Goal: Complete application form

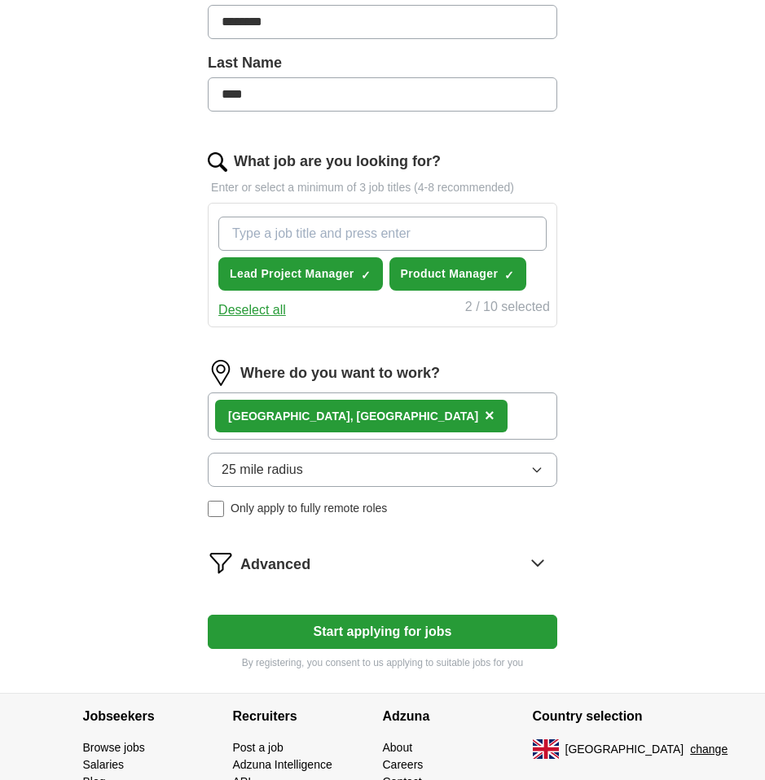
scroll to position [511, 0]
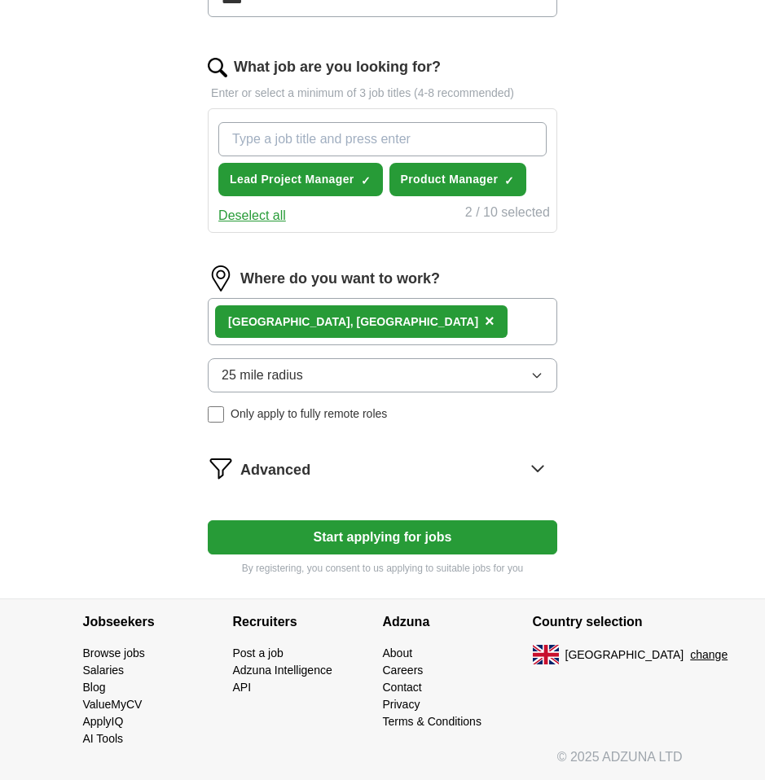
click at [326, 371] on button "25 mile radius" at bounding box center [382, 375] width 349 height 34
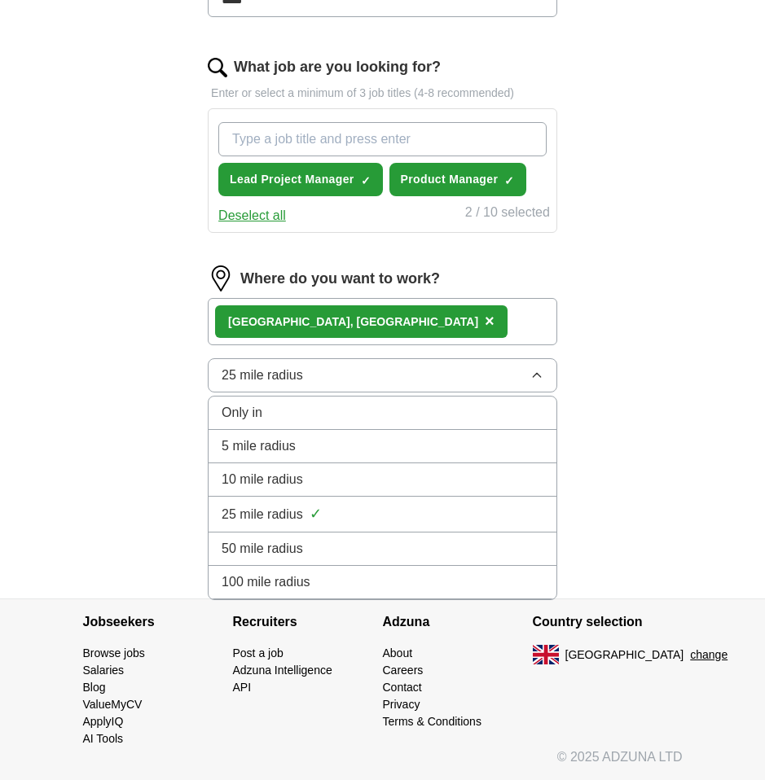
click at [303, 552] on div "50 mile radius" at bounding box center [383, 549] width 322 height 20
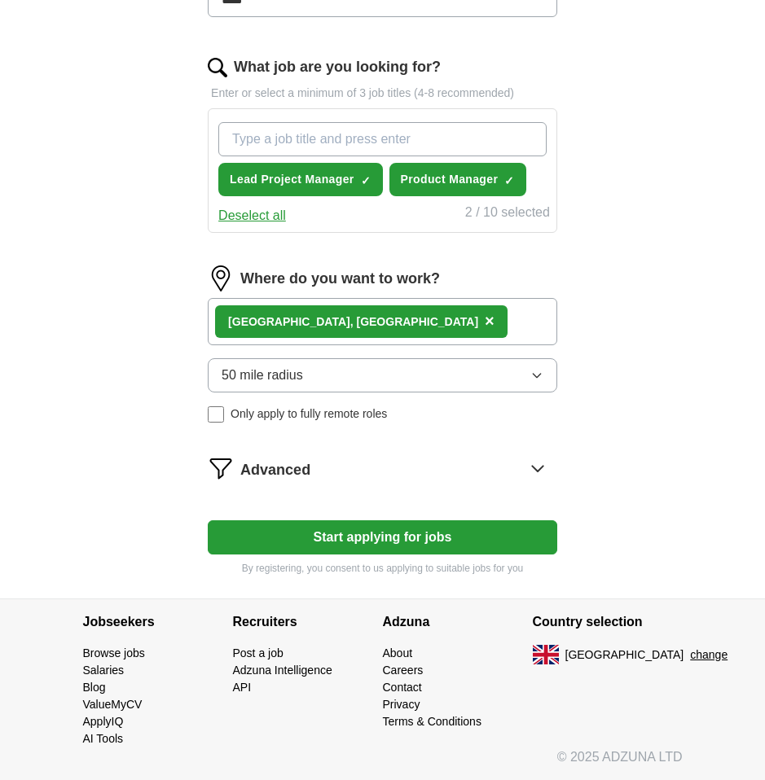
click at [309, 384] on button "50 mile radius" at bounding box center [382, 375] width 349 height 34
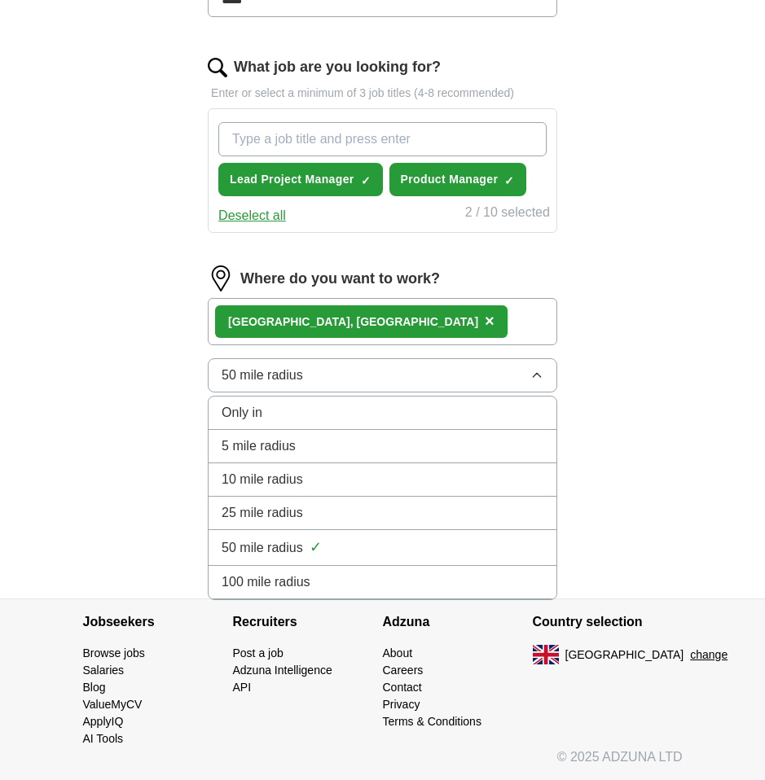
click at [283, 575] on span "100 mile radius" at bounding box center [266, 583] width 89 height 20
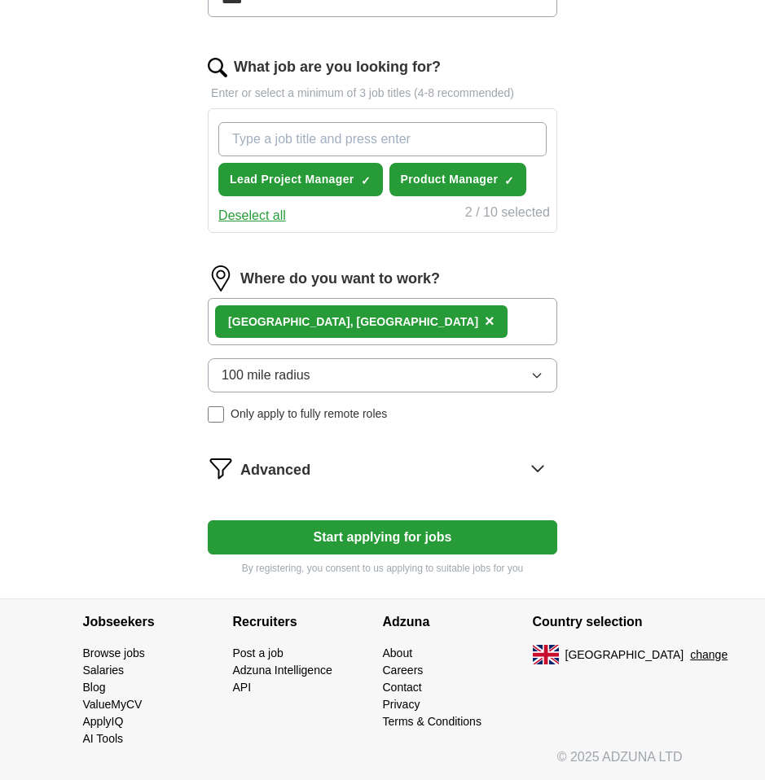
drag, startPoint x: 353, startPoint y: 540, endPoint x: 403, endPoint y: 458, distance: 96.5
click at [406, 452] on form "Select a CV [PERSON_NAME] - Resume.docx [DATE] 21:53 Upload a different CV By u…" at bounding box center [382, 153] width 349 height 845
click at [403, 458] on div "Advanced" at bounding box center [398, 468] width 317 height 26
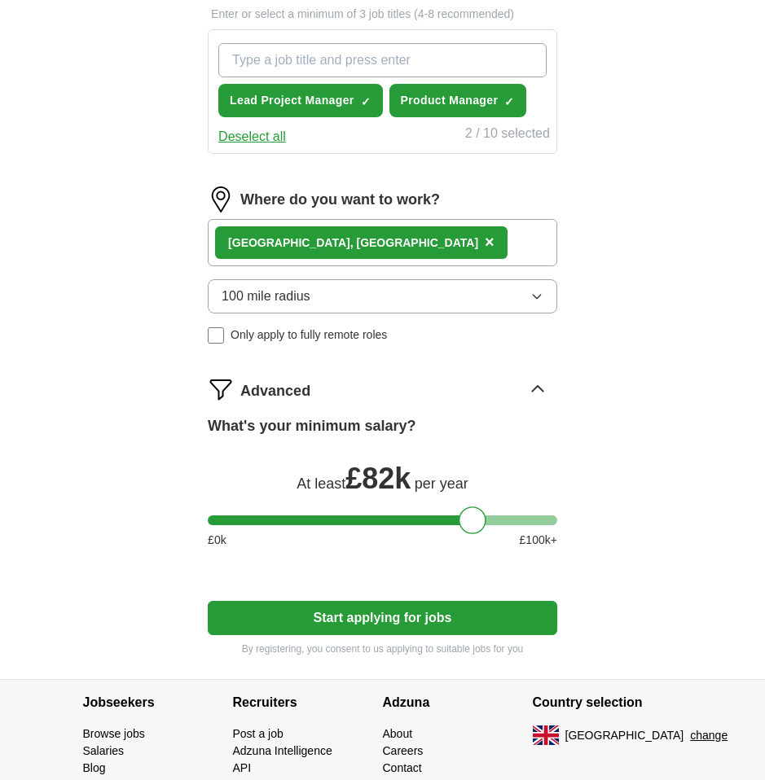
scroll to position [594, 0]
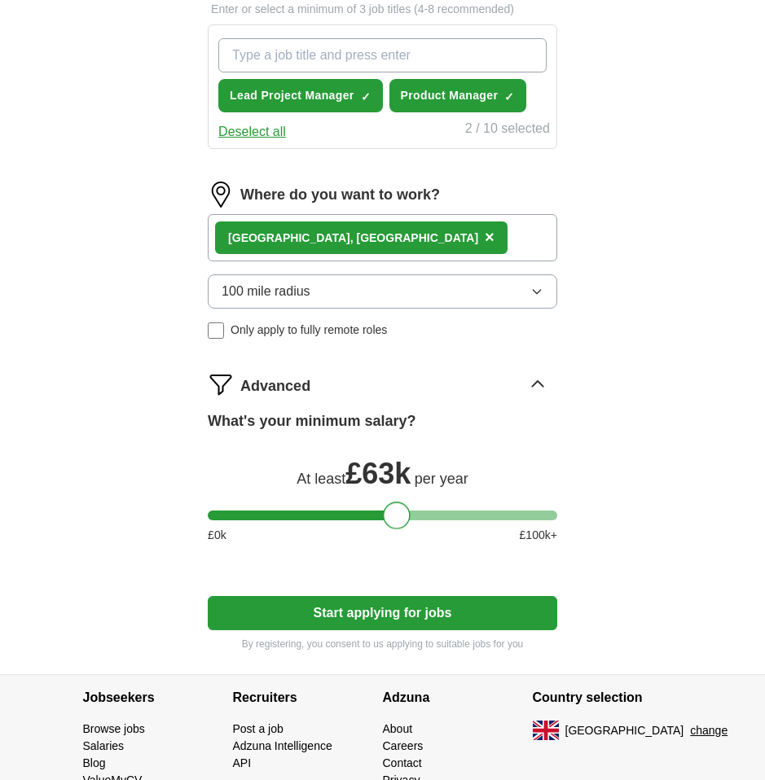
drag, startPoint x: 474, startPoint y: 520, endPoint x: 397, endPoint y: 512, distance: 77.8
click at [397, 512] on div at bounding box center [397, 516] width 28 height 28
click at [401, 617] on button "Start applying for jobs" at bounding box center [382, 613] width 349 height 34
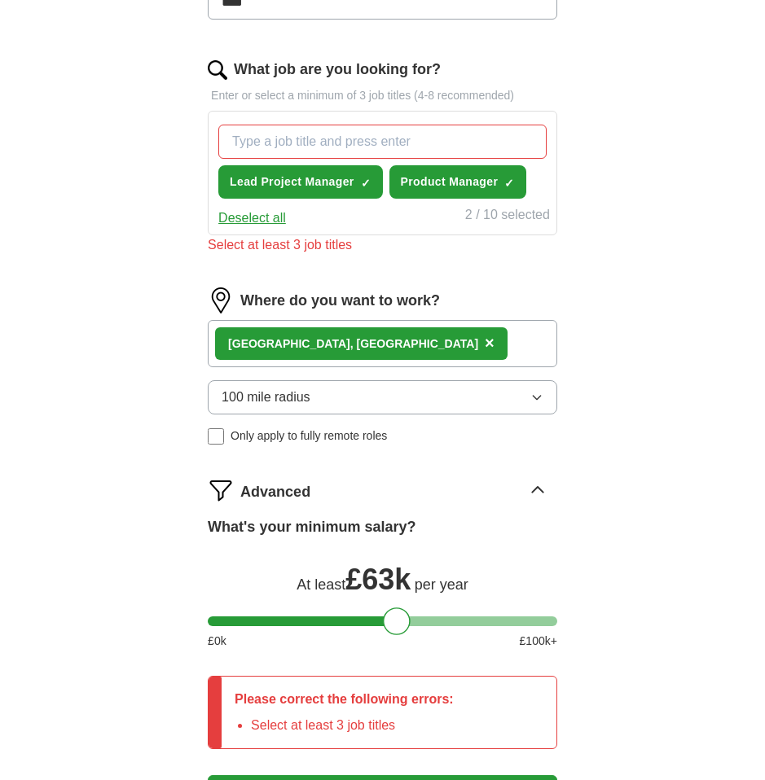
scroll to position [498, 0]
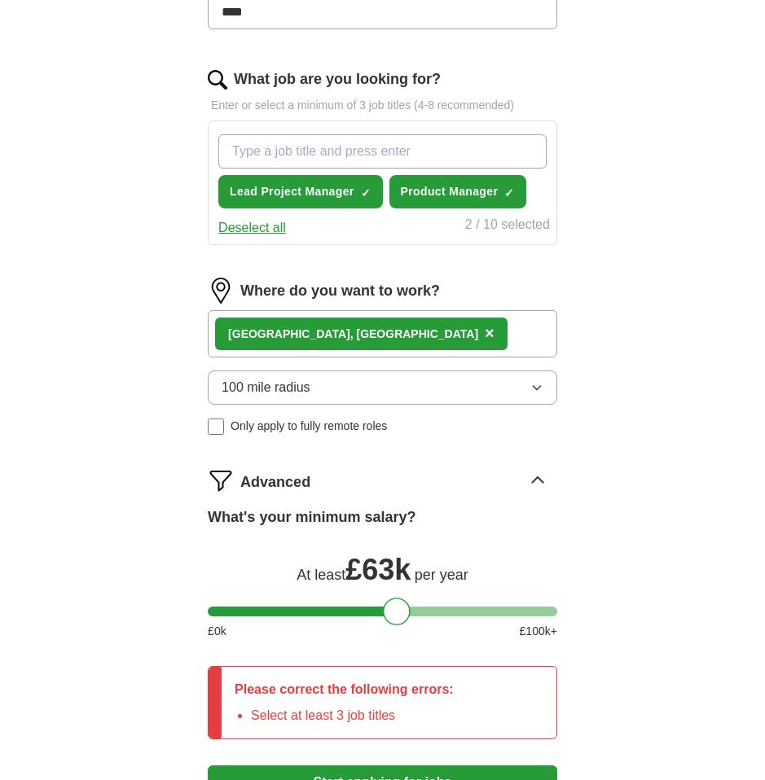
click at [410, 145] on input "What job are you looking for?" at bounding box center [382, 151] width 328 height 34
type input "p"
type input "lead product manager"
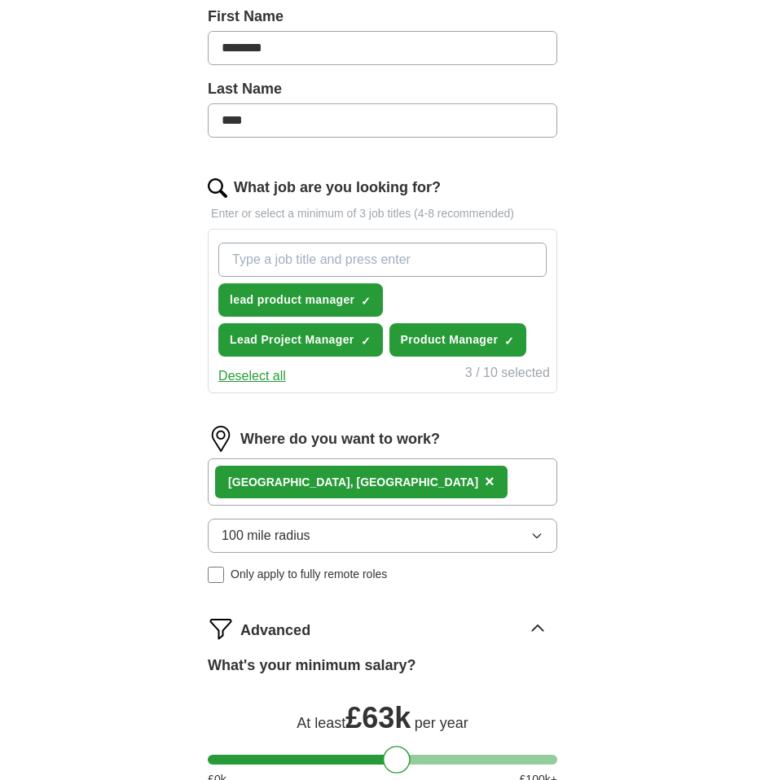
scroll to position [226, 0]
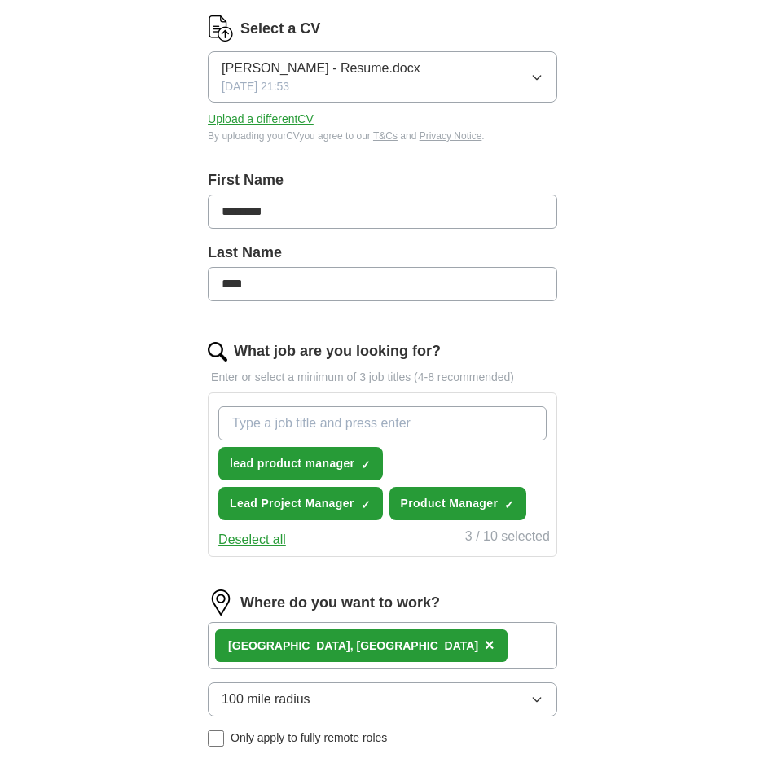
click at [329, 423] on input "What job are you looking for?" at bounding box center [382, 423] width 328 height 34
type input "g"
type input "d"
type input "Digital Product Manager"
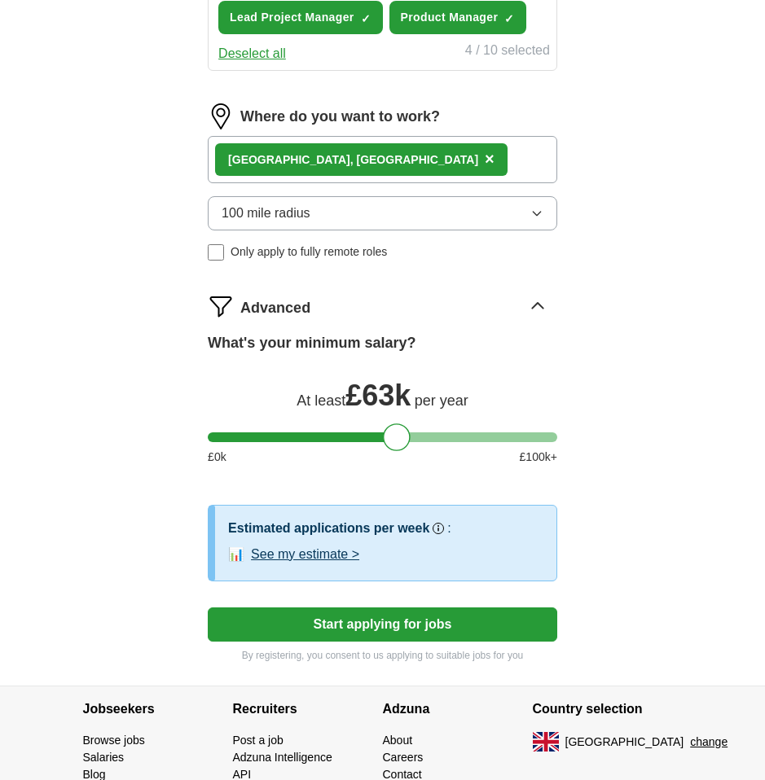
scroll to position [840, 0]
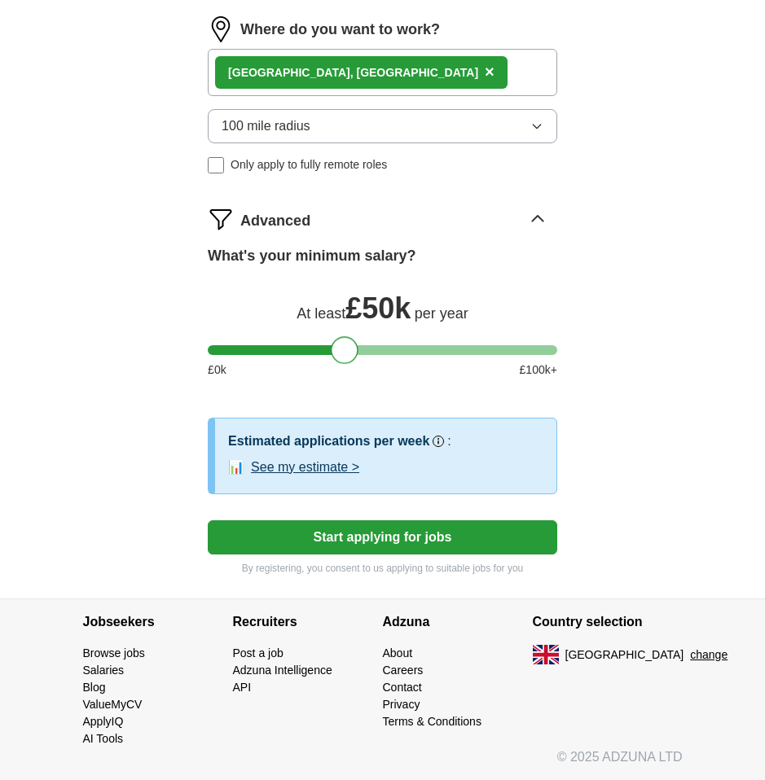
drag, startPoint x: 392, startPoint y: 347, endPoint x: 341, endPoint y: 346, distance: 50.5
click at [341, 346] on div at bounding box center [345, 350] width 28 height 28
drag, startPoint x: 341, startPoint y: 346, endPoint x: 351, endPoint y: 350, distance: 10.6
click at [351, 350] on div at bounding box center [353, 350] width 28 height 28
click at [321, 468] on button "See my estimate >" at bounding box center [305, 468] width 108 height 20
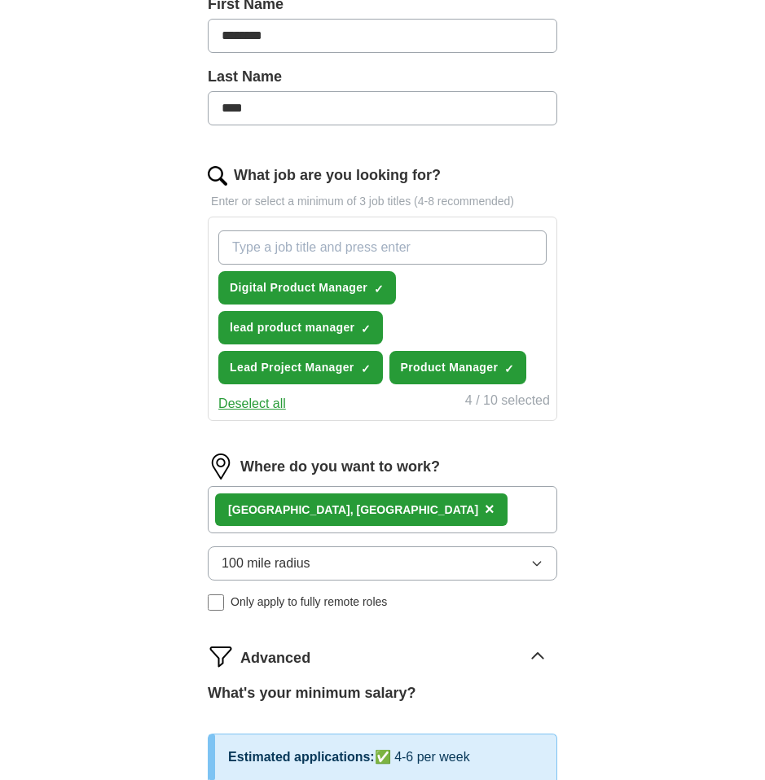
scroll to position [395, 0]
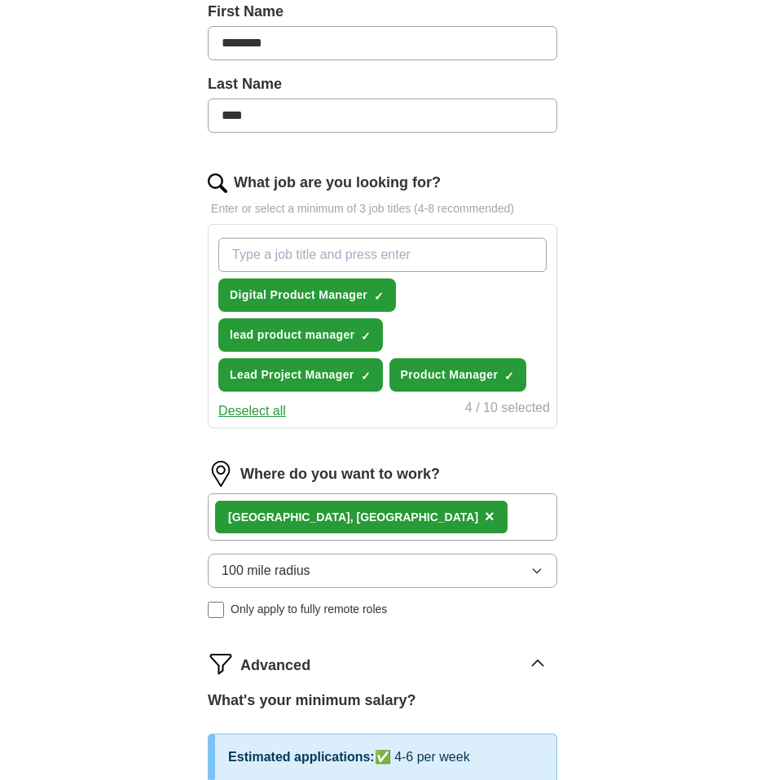
click at [350, 251] on input "What job are you looking for?" at bounding box center [382, 255] width 328 height 34
type input "Project Manager"
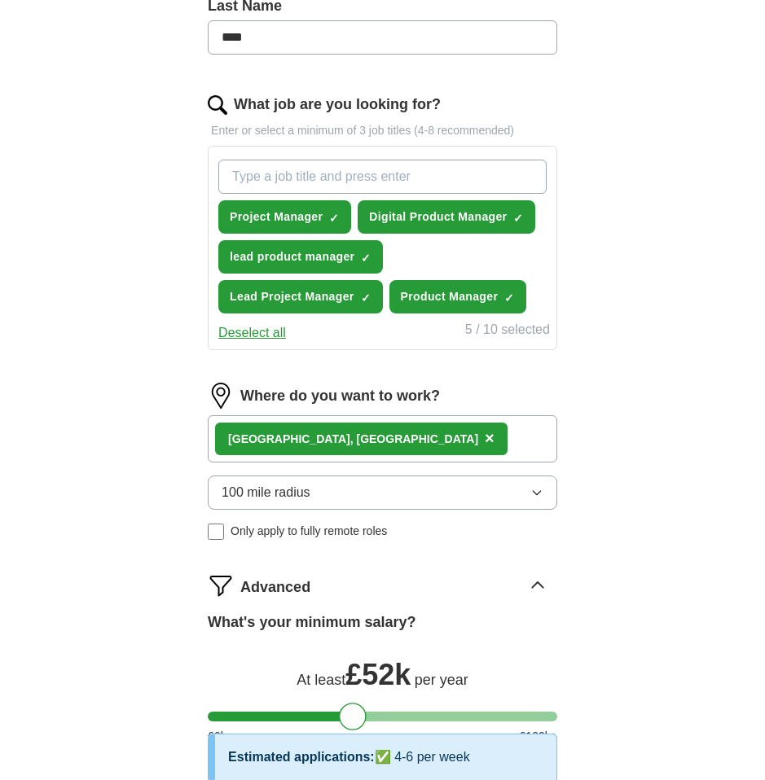
scroll to position [423, 0]
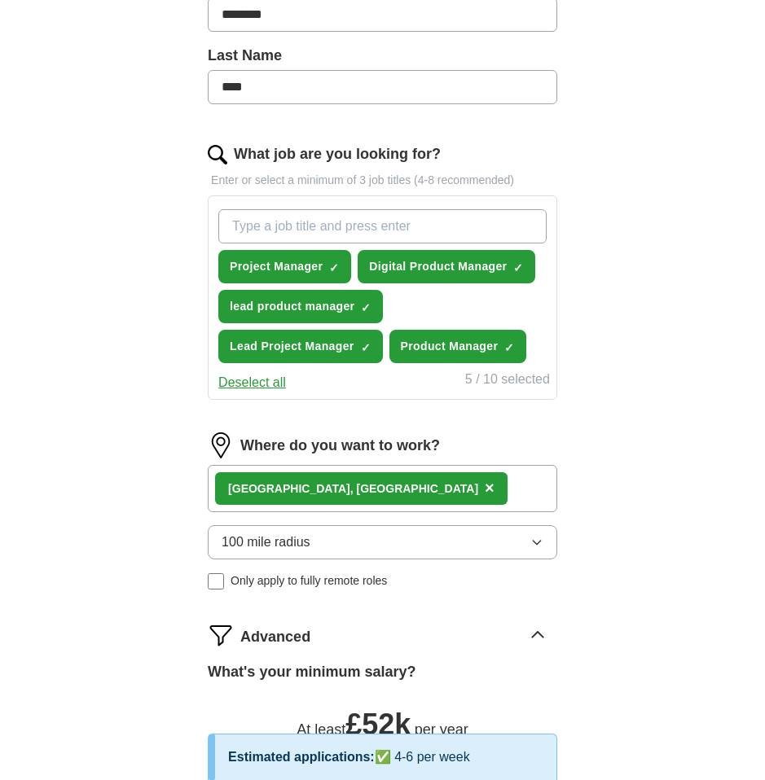
click at [359, 211] on input "What job are you looking for?" at bounding box center [382, 226] width 328 height 34
type input "AI Product Manager"
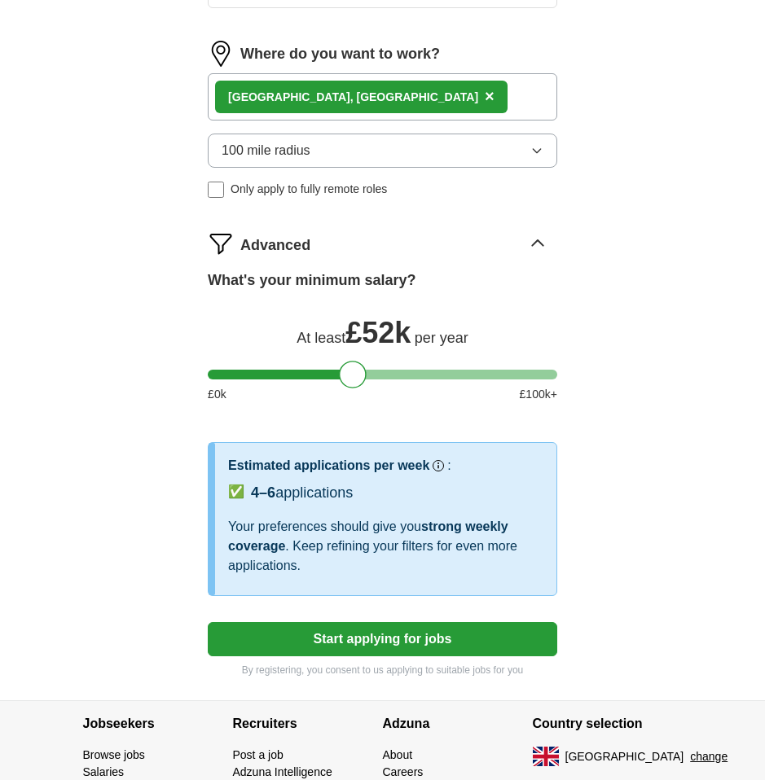
scroll to position [957, 0]
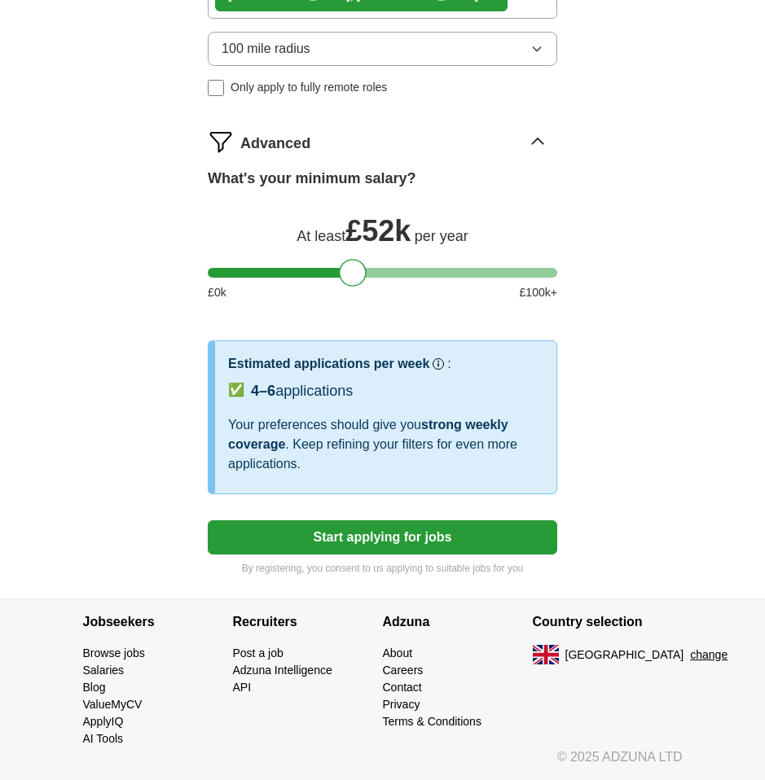
click at [262, 383] on span "4–6" at bounding box center [263, 391] width 24 height 16
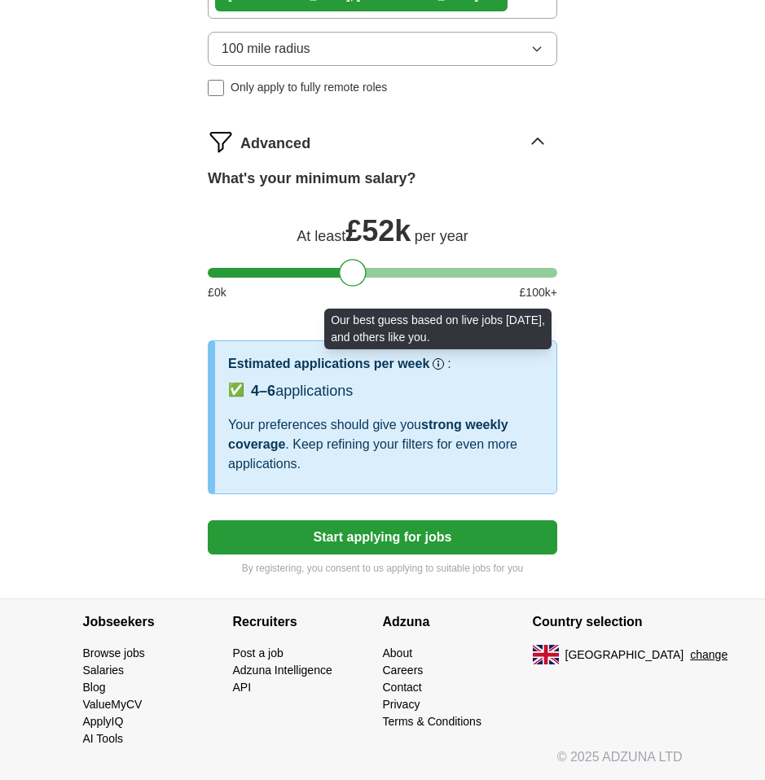
click at [437, 362] on circle at bounding box center [438, 364] width 8 height 8
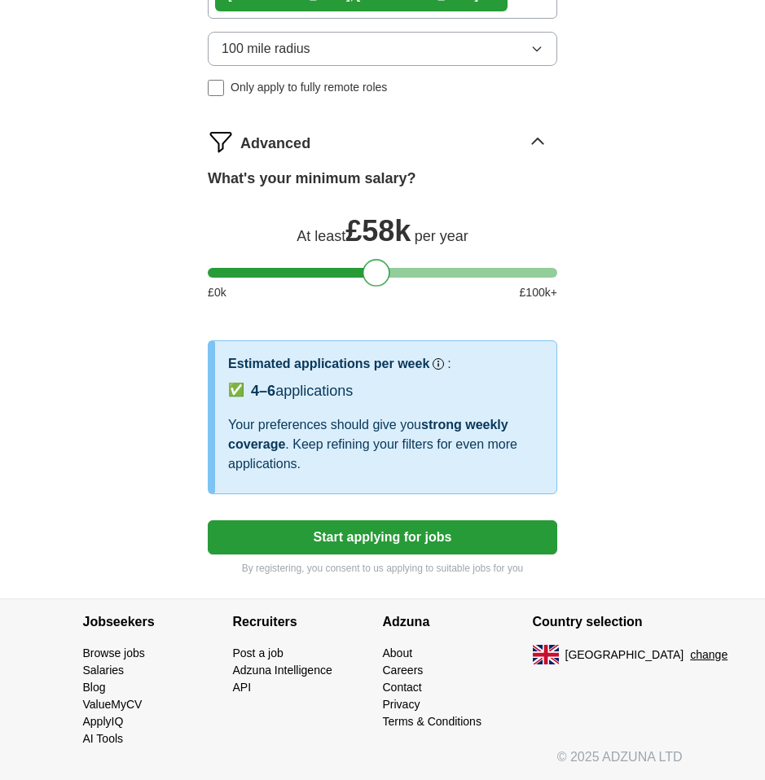
scroll to position [929, 0]
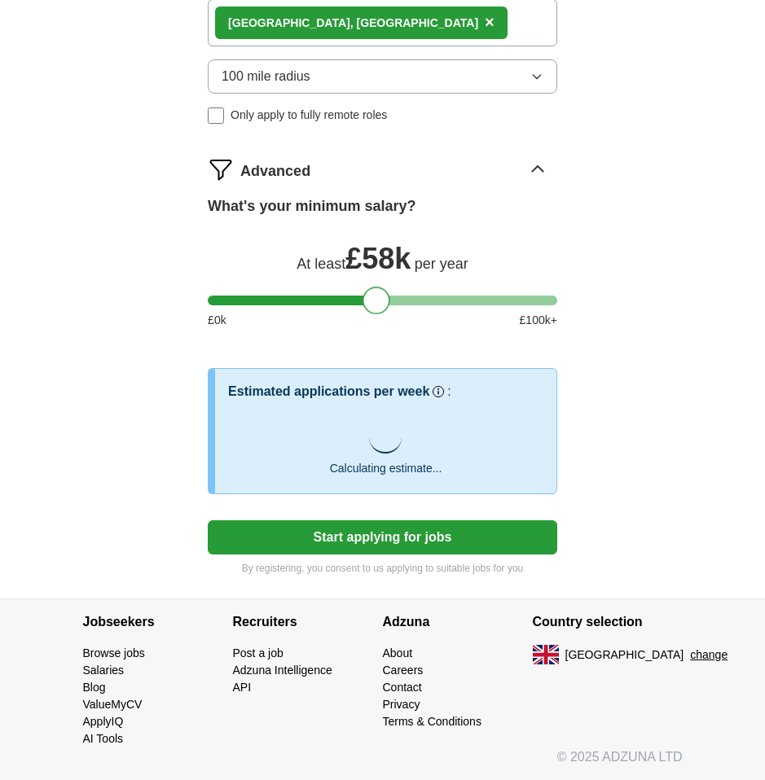
drag, startPoint x: 354, startPoint y: 268, endPoint x: 378, endPoint y: 270, distance: 23.7
click at [378, 270] on div "What's your minimum salary? At least £ 58k per year £ 0 k £ 100 k+" at bounding box center [382, 268] width 349 height 147
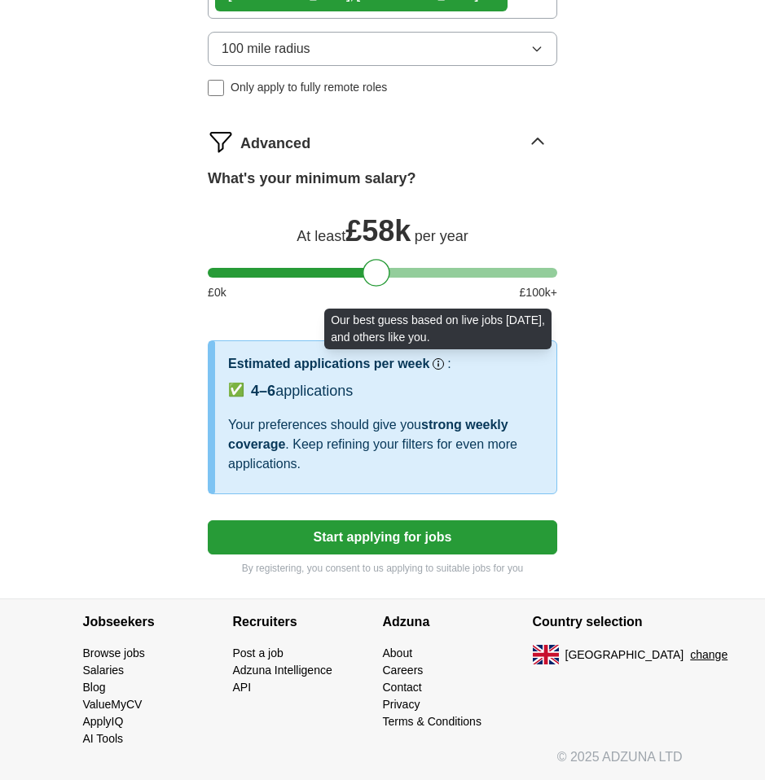
click at [439, 365] on rect at bounding box center [439, 365] width 2 height 4
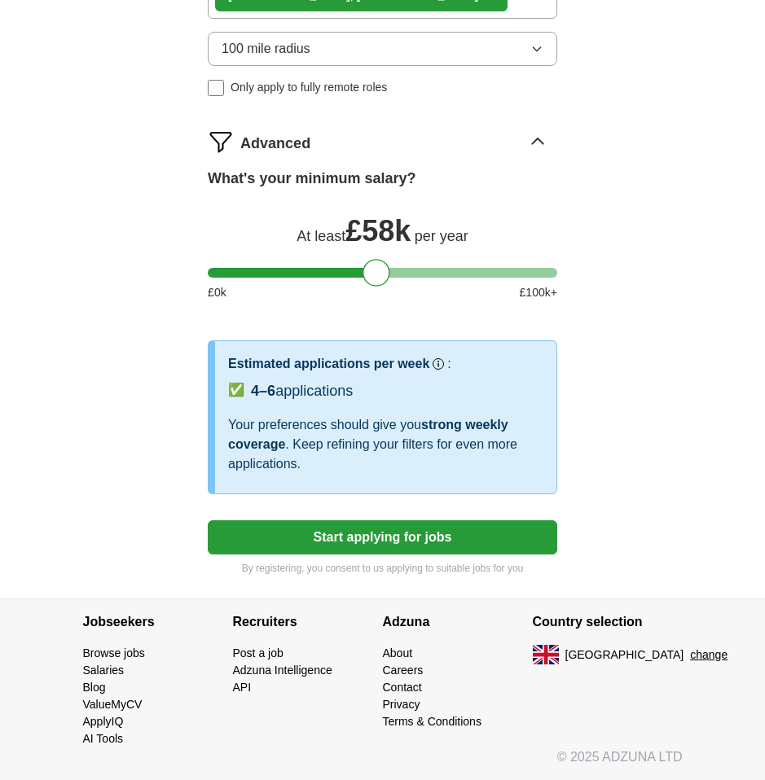
click at [439, 365] on rect at bounding box center [439, 365] width 2 height 4
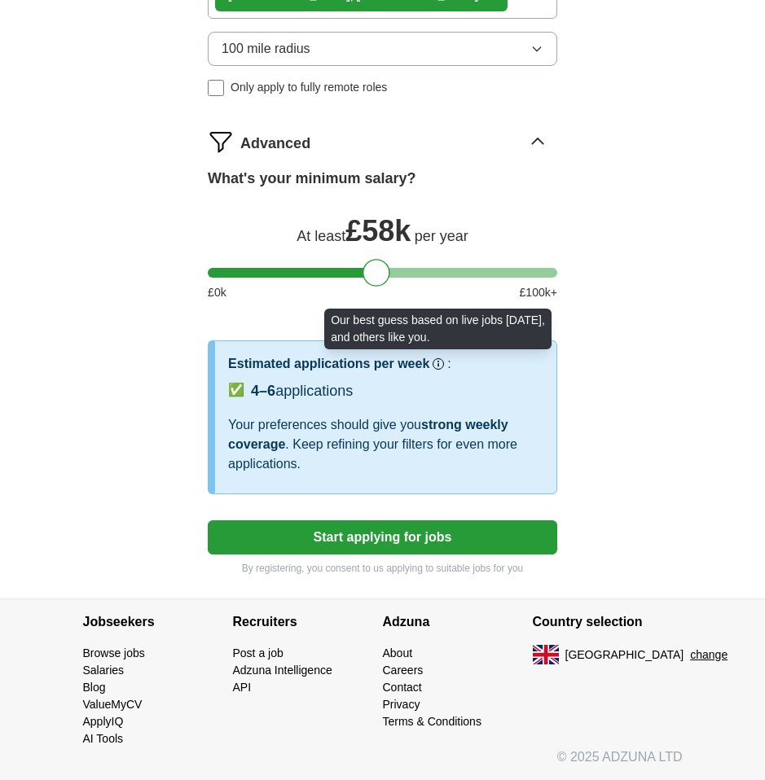
click at [441, 365] on icon at bounding box center [438, 364] width 10 height 10
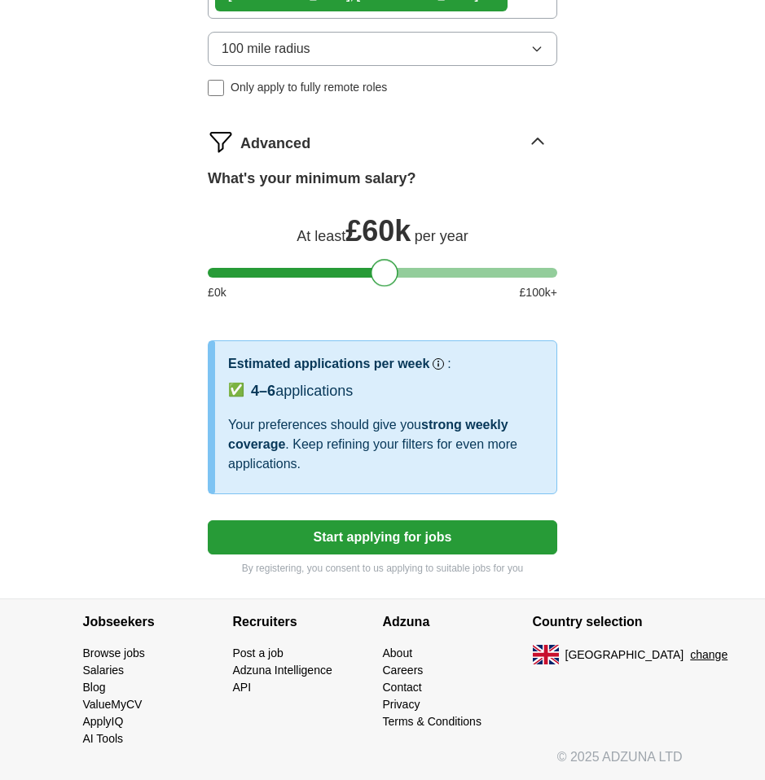
drag, startPoint x: 379, startPoint y: 270, endPoint x: 389, endPoint y: 271, distance: 10.7
click at [389, 271] on div at bounding box center [385, 273] width 28 height 28
click at [401, 536] on button "Start applying for jobs" at bounding box center [382, 537] width 349 height 34
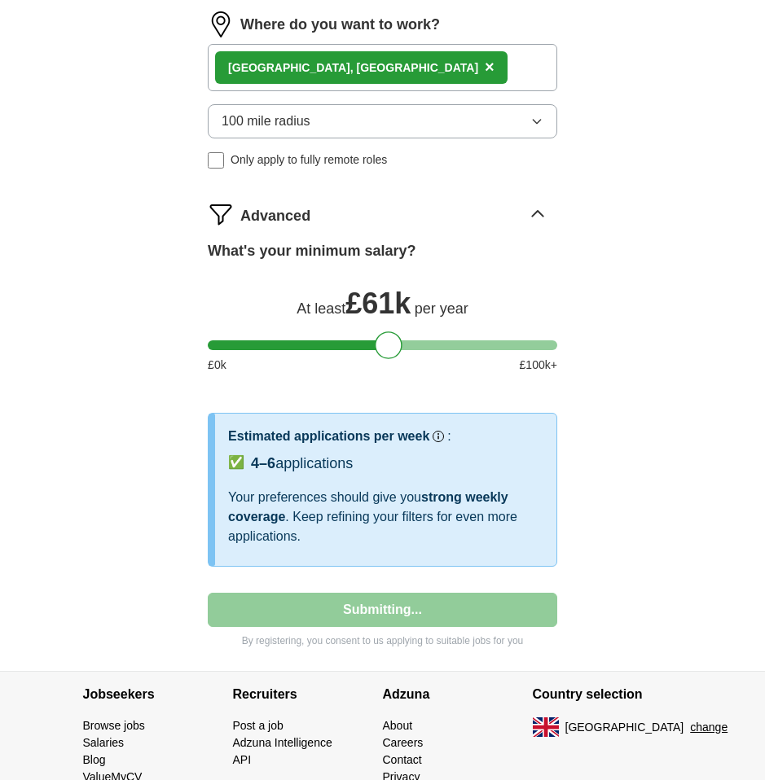
select select "**"
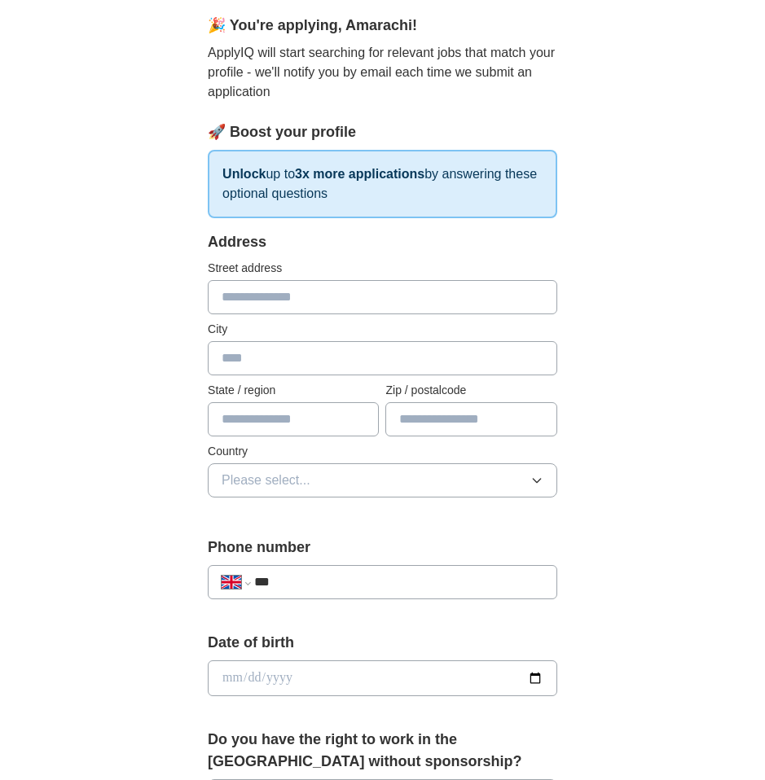
scroll to position [343, 0]
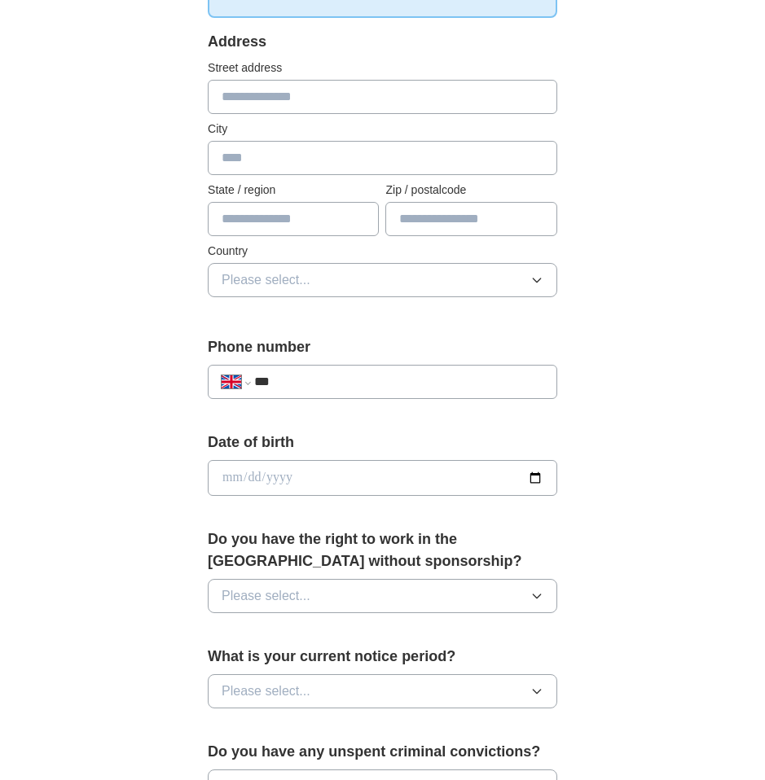
click at [291, 98] on input "text" at bounding box center [382, 97] width 349 height 34
click at [430, 220] on input "text" at bounding box center [470, 219] width 171 height 34
type input "*******"
click at [275, 99] on input "text" at bounding box center [382, 97] width 349 height 34
type input "**********"
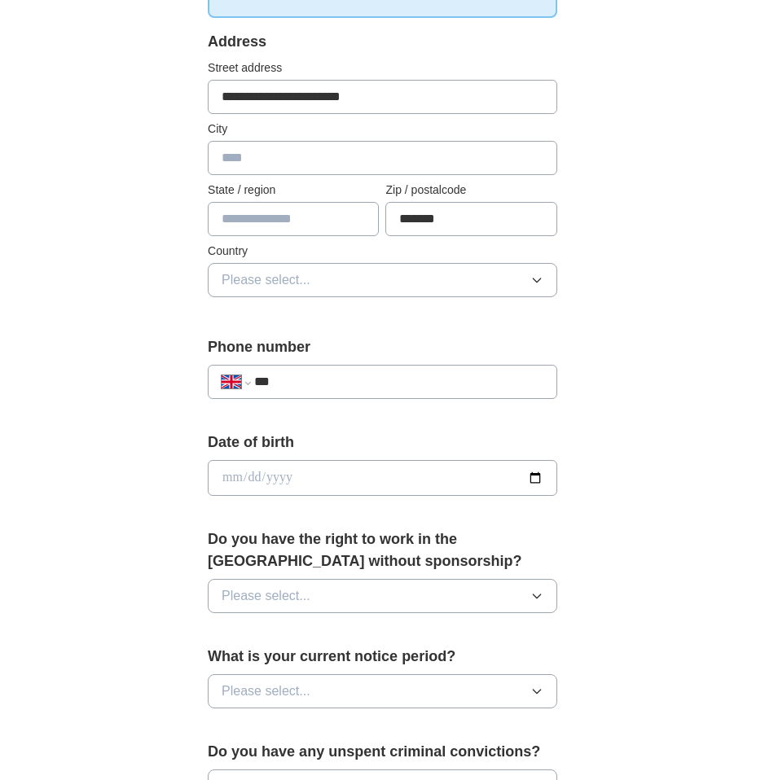
click at [270, 156] on input "text" at bounding box center [382, 158] width 349 height 34
type input "*"
type input "******"
click at [266, 205] on input "text" at bounding box center [293, 219] width 171 height 34
click at [446, 382] on input "***" at bounding box center [398, 382] width 289 height 20
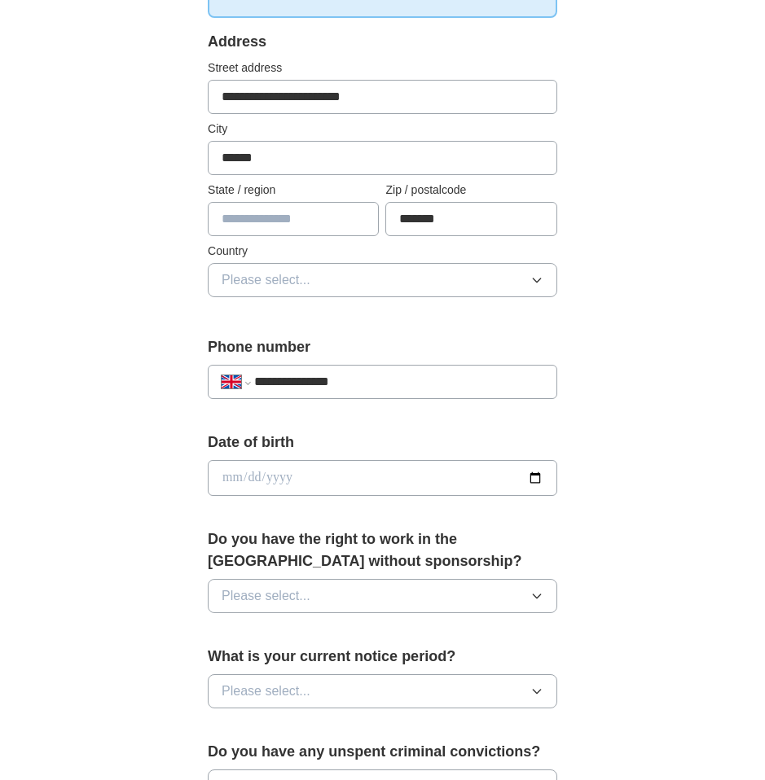
type input "**********"
click at [387, 476] on input "date" at bounding box center [382, 478] width 349 height 36
type input "**********"
click at [232, 218] on input "text" at bounding box center [293, 219] width 171 height 34
click at [312, 279] on button "Please select..." at bounding box center [382, 280] width 349 height 34
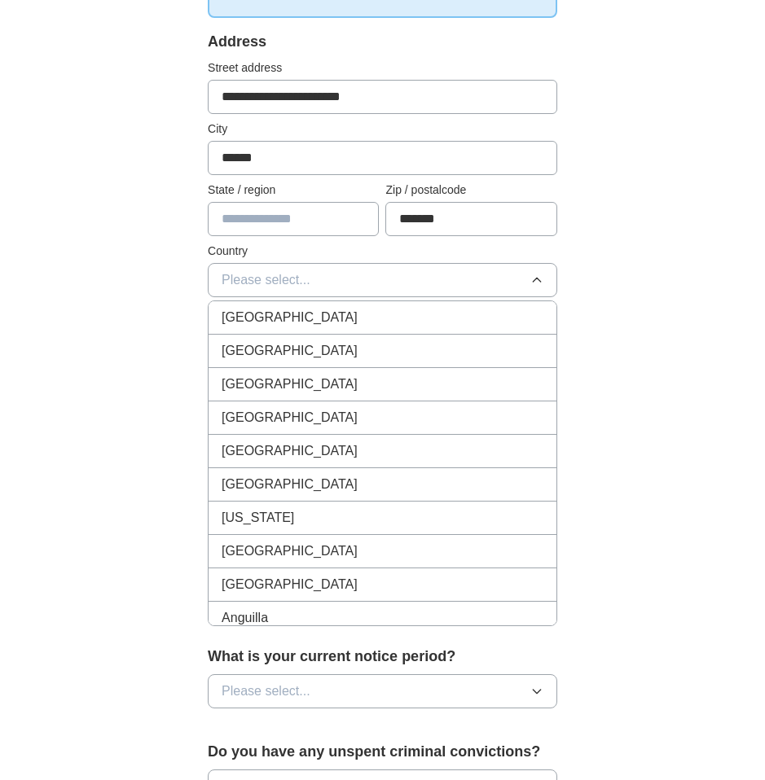
click at [312, 314] on span "[GEOGRAPHIC_DATA]" at bounding box center [290, 318] width 136 height 20
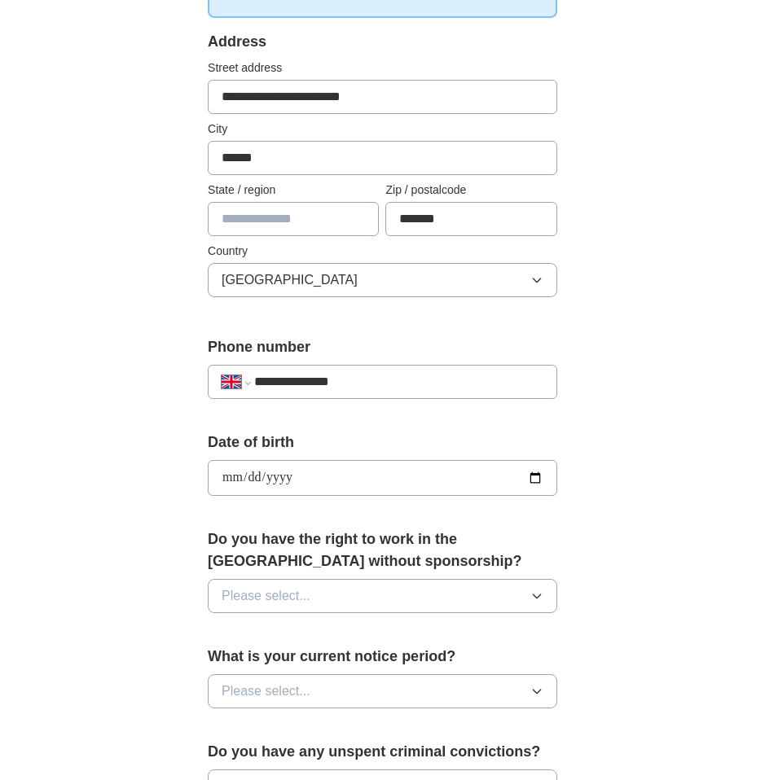
click at [271, 216] on input "text" at bounding box center [293, 219] width 171 height 34
paste input "**********"
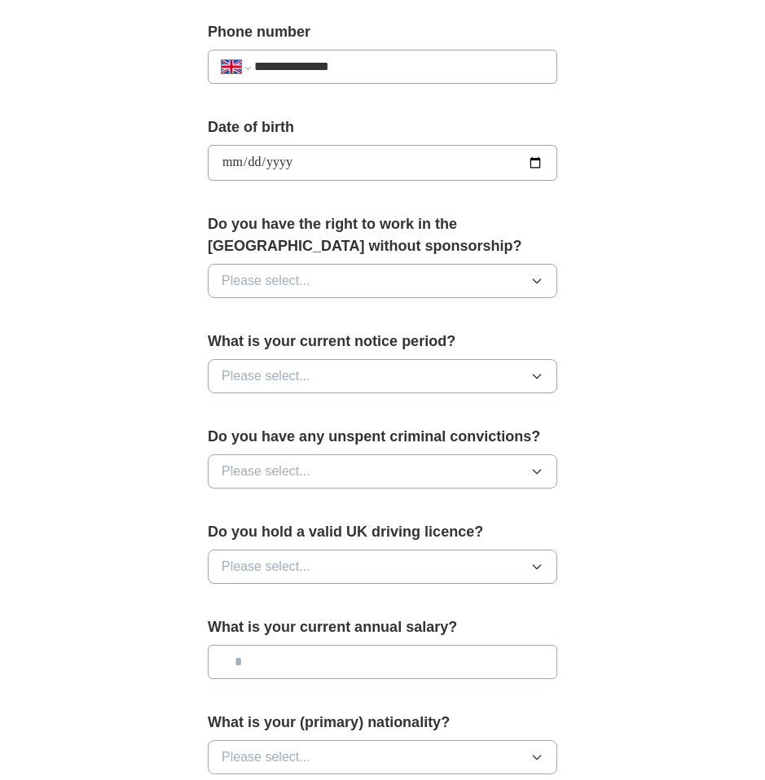
scroll to position [657, 0]
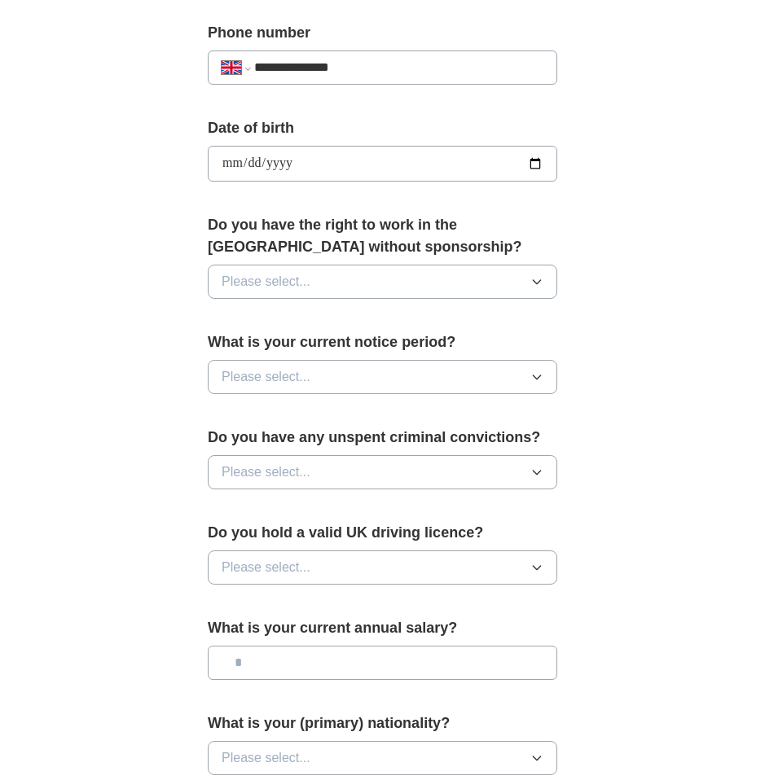
type input "**********"
click at [325, 283] on button "Please select..." at bounding box center [382, 282] width 349 height 34
click at [311, 322] on div "Yes" at bounding box center [383, 319] width 322 height 20
click at [319, 374] on button "Please select..." at bounding box center [382, 377] width 349 height 34
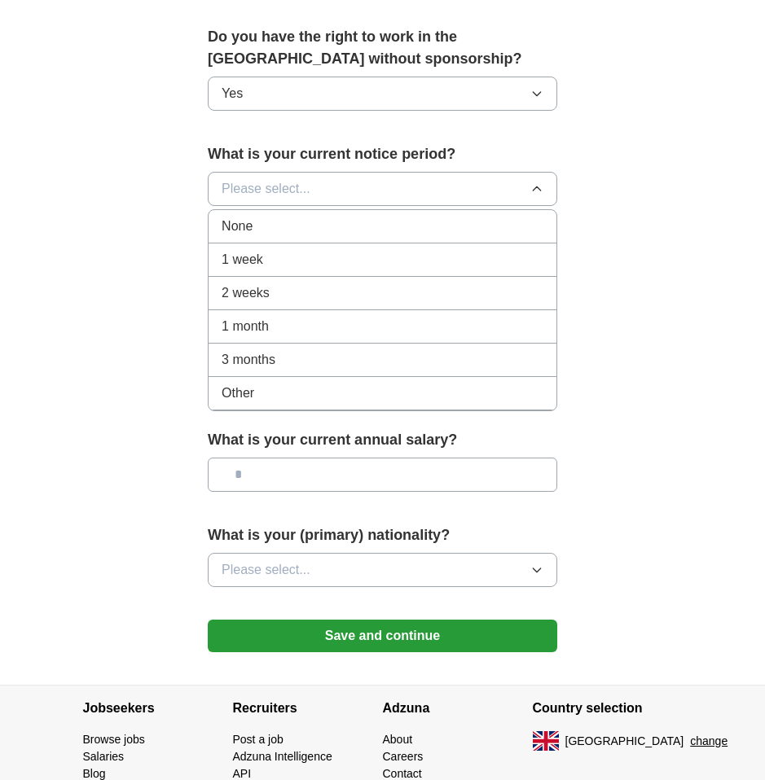
scroll to position [859, 0]
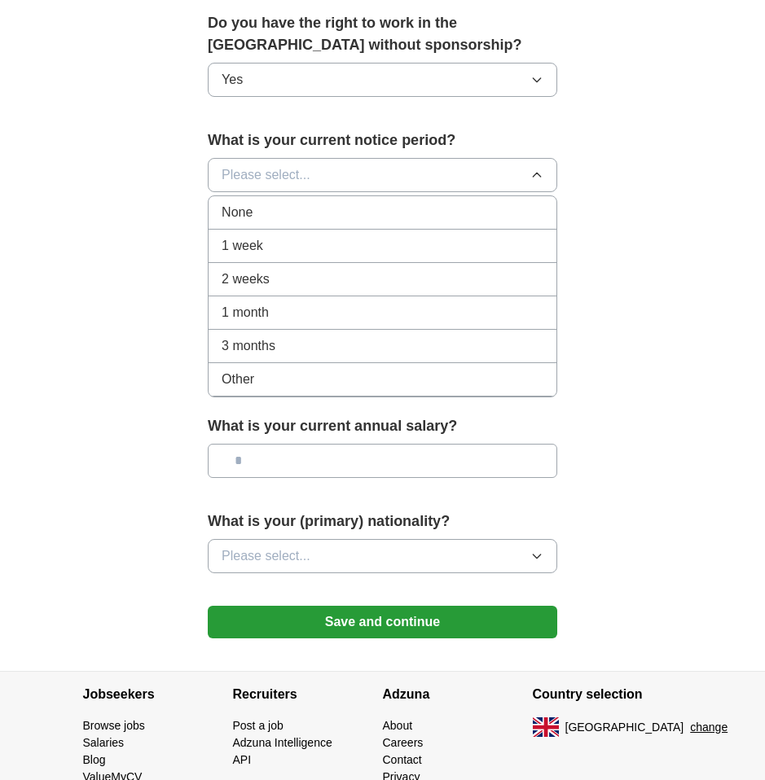
click at [299, 310] on div "1 month" at bounding box center [383, 313] width 322 height 20
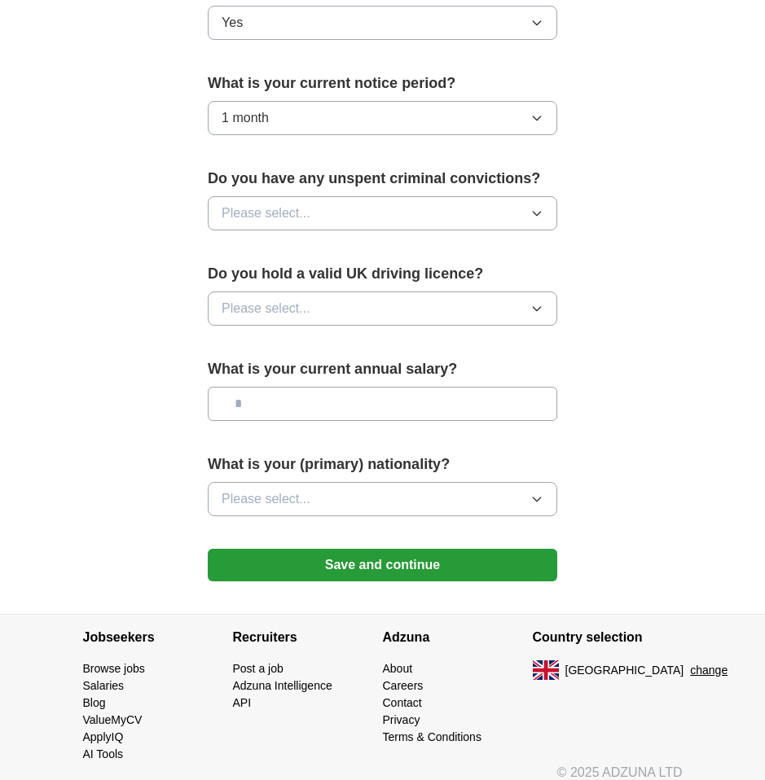
scroll to position [919, 0]
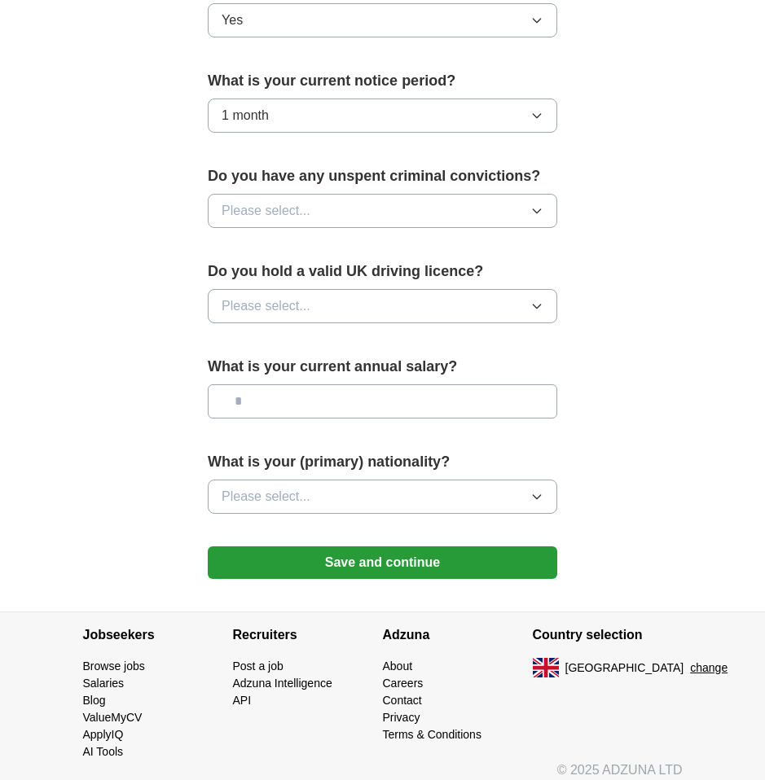
click at [304, 202] on span "Please select..." at bounding box center [266, 211] width 89 height 20
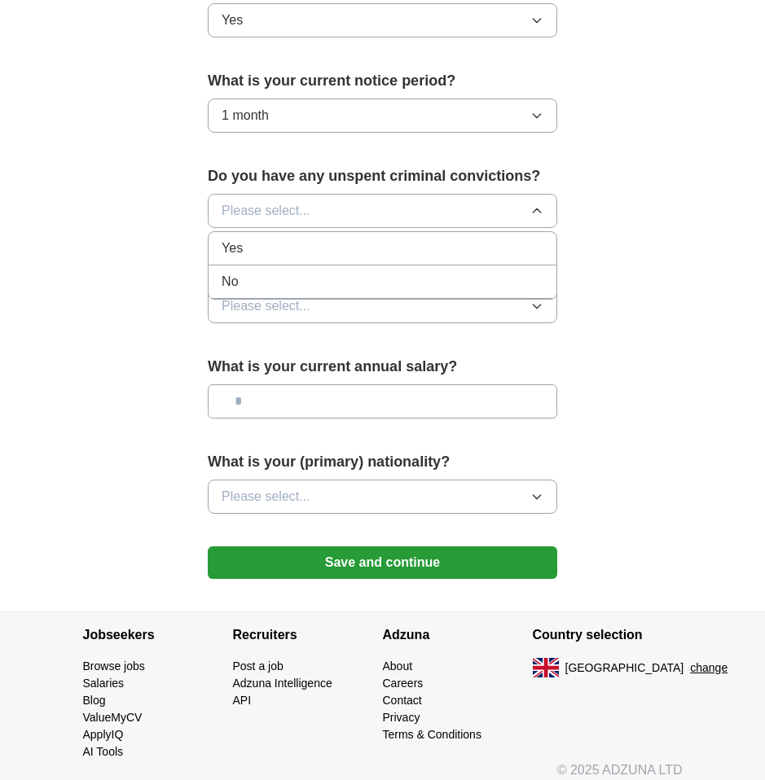
click at [292, 286] on div "No" at bounding box center [383, 282] width 322 height 20
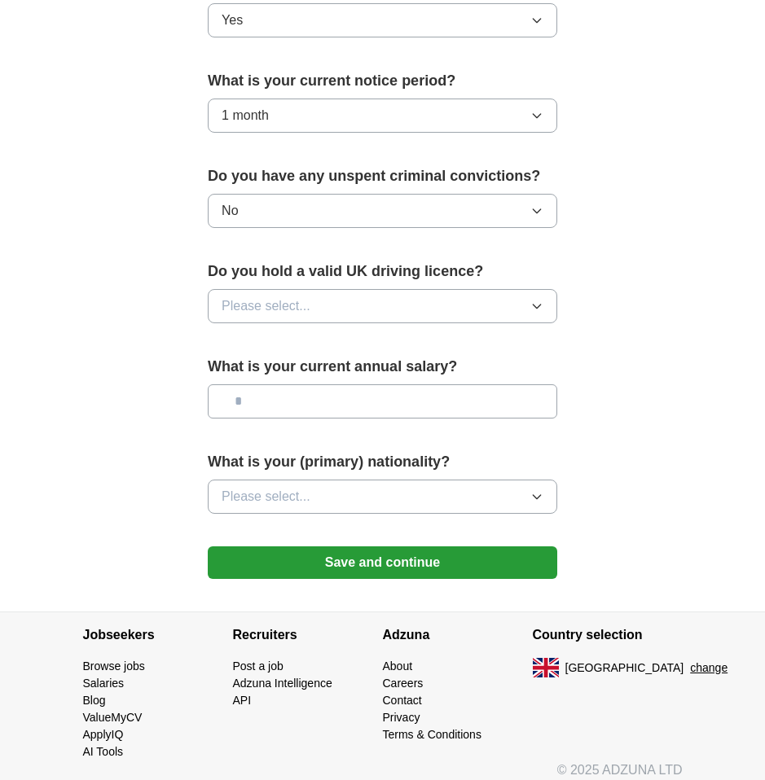
click at [341, 305] on button "Please select..." at bounding box center [382, 306] width 349 height 34
click at [323, 372] on div "No" at bounding box center [383, 377] width 322 height 20
click at [326, 406] on input "text" at bounding box center [382, 401] width 349 height 34
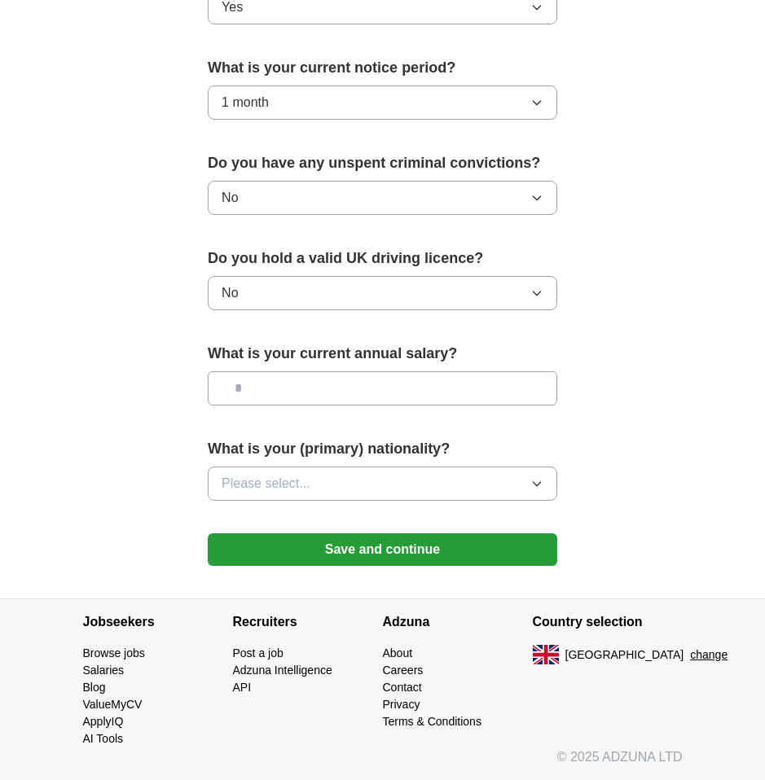
click at [422, 480] on button "Please select..." at bounding box center [382, 484] width 349 height 34
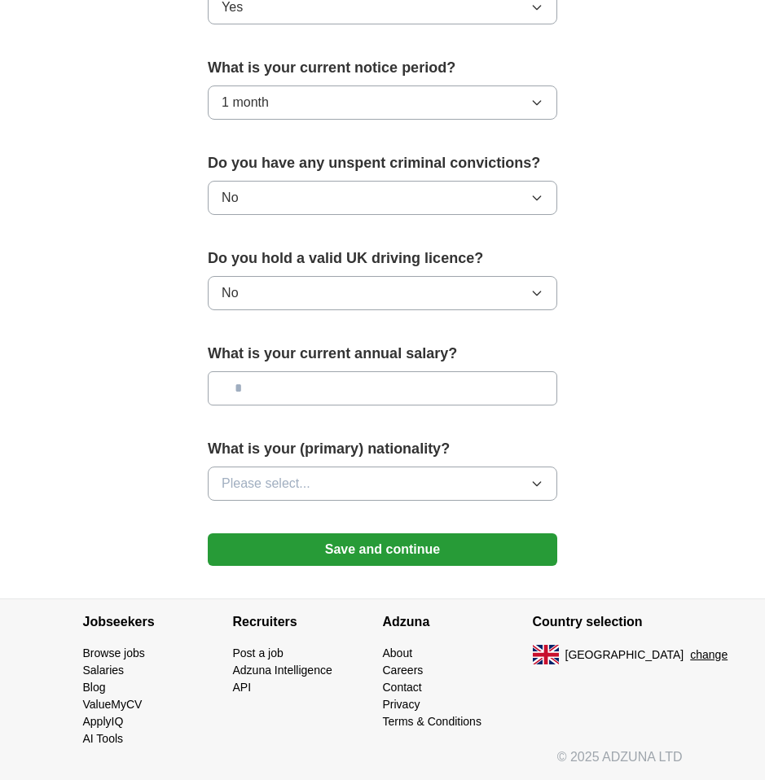
click at [475, 554] on button "Save and continue" at bounding box center [382, 549] width 349 height 33
